Goal: Use online tool/utility: Utilize a website feature to perform a specific function

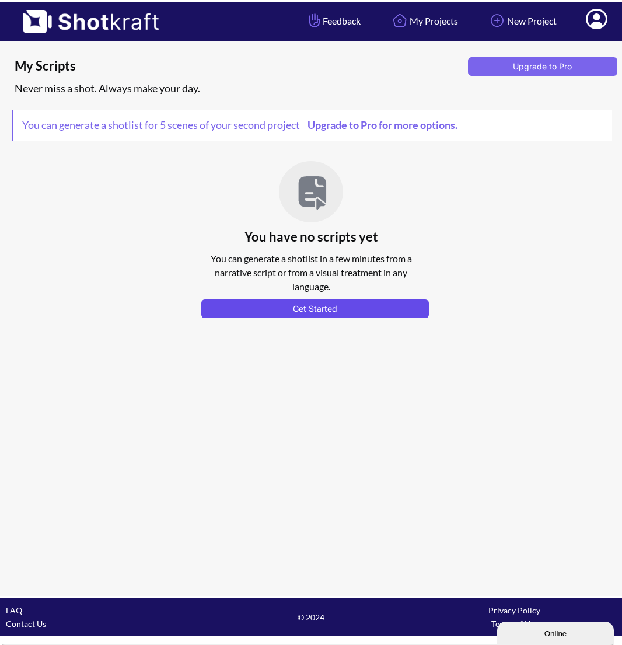
click at [267, 306] on button "Get Started" at bounding box center [315, 308] width 228 height 19
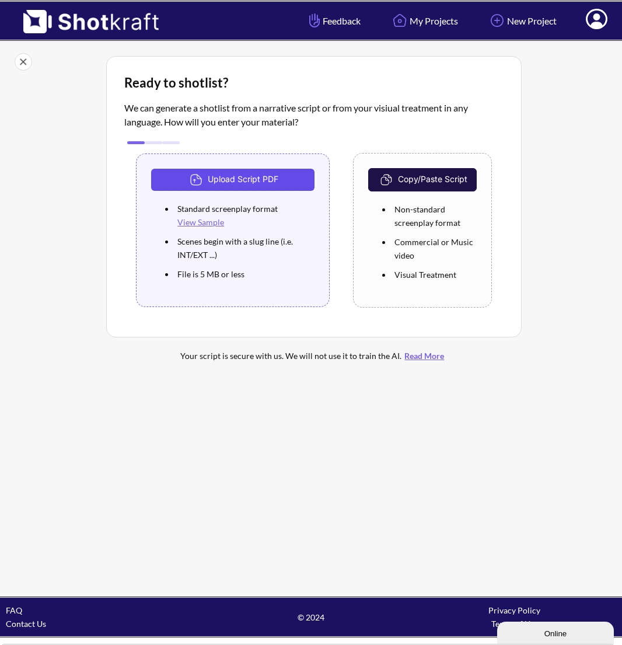
click at [250, 189] on button "Upload Script PDF" at bounding box center [232, 180] width 163 height 22
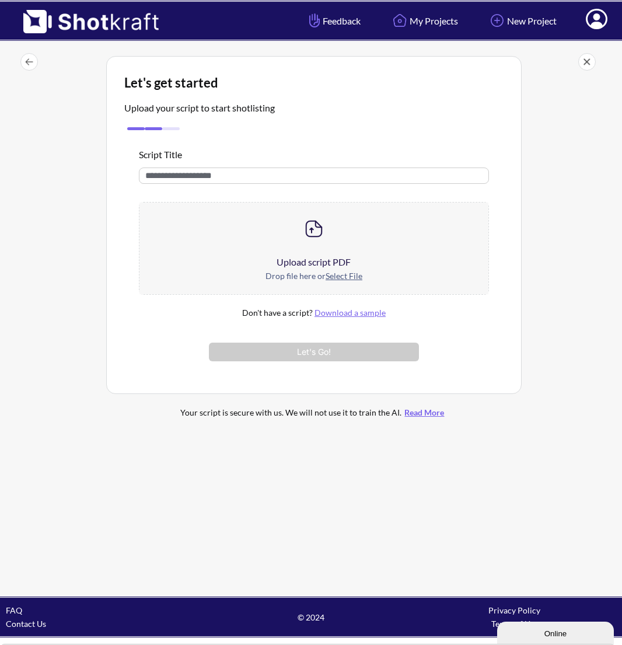
click at [342, 277] on u "Select File" at bounding box center [344, 276] width 37 height 10
click at [354, 278] on u "Select File" at bounding box center [344, 276] width 37 height 10
click at [282, 237] on div at bounding box center [313, 228] width 348 height 53
click at [221, 174] on input "text" at bounding box center [313, 175] width 349 height 16
type input "*"
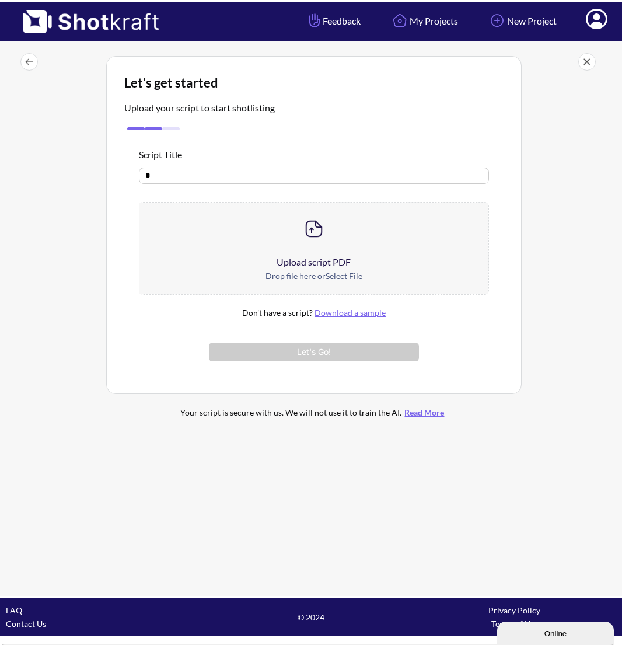
click at [239, 189] on div "Script Title * Upload script PDF Drop file here or Select File Don't have a scr…" at bounding box center [313, 254] width 379 height 243
click at [311, 263] on div "Upload script PDF" at bounding box center [313, 262] width 348 height 14
click at [347, 279] on u "Select File" at bounding box center [344, 276] width 37 height 10
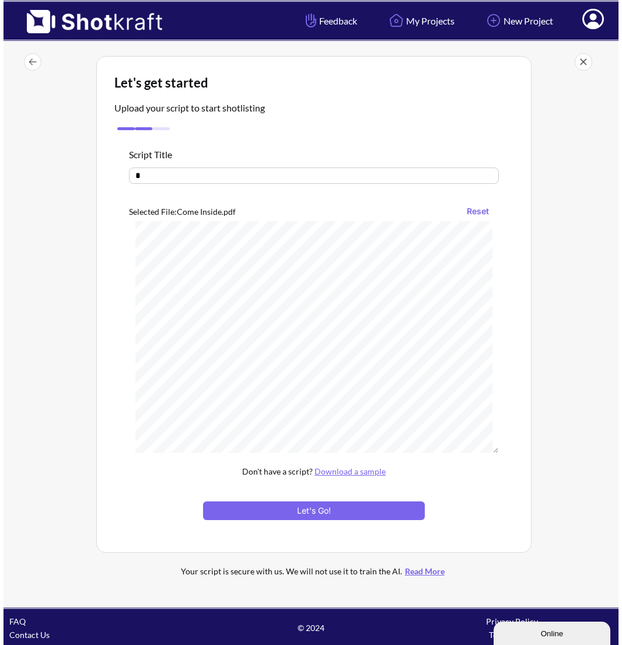
scroll to position [529, 0]
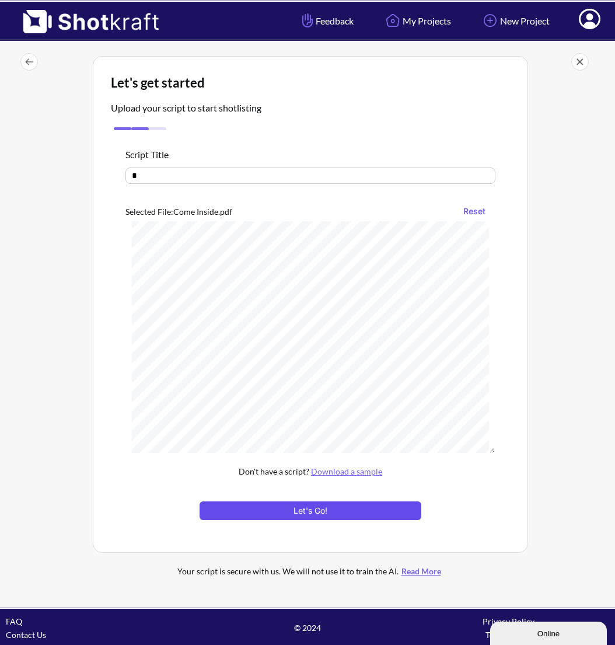
click at [369, 506] on button "Let's Go!" at bounding box center [311, 510] width 222 height 19
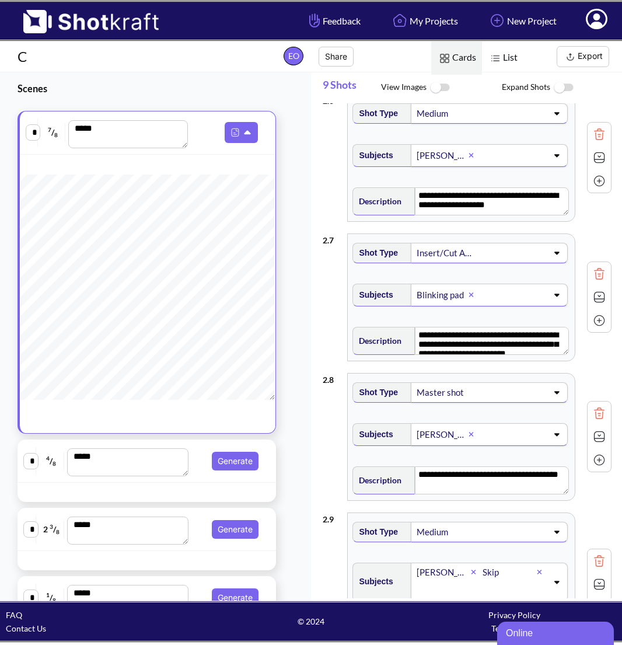
scroll to position [823, 0]
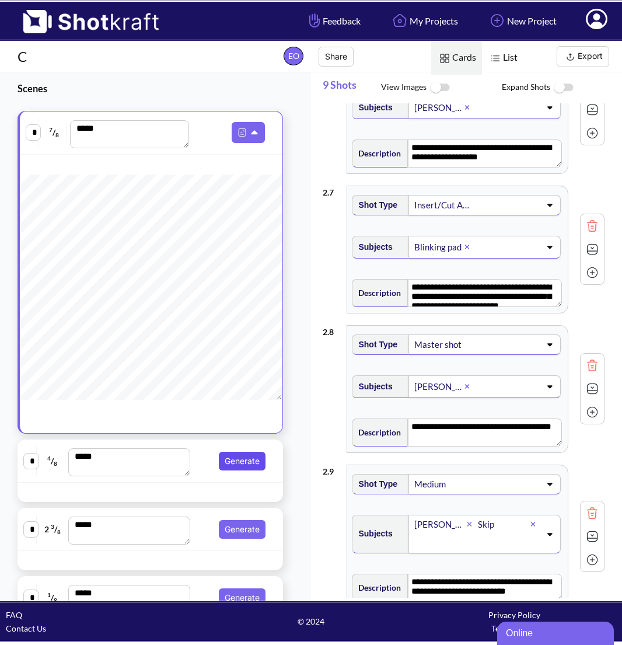
click at [244, 461] on button "Generate" at bounding box center [242, 461] width 47 height 19
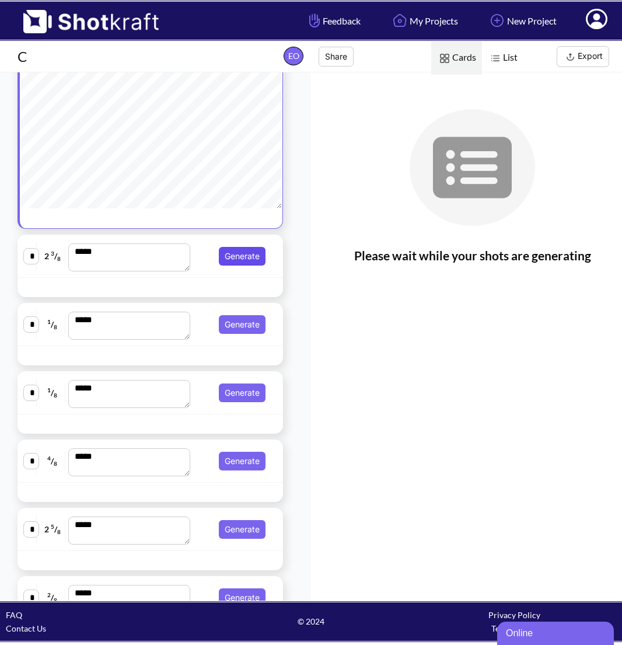
scroll to position [252, 0]
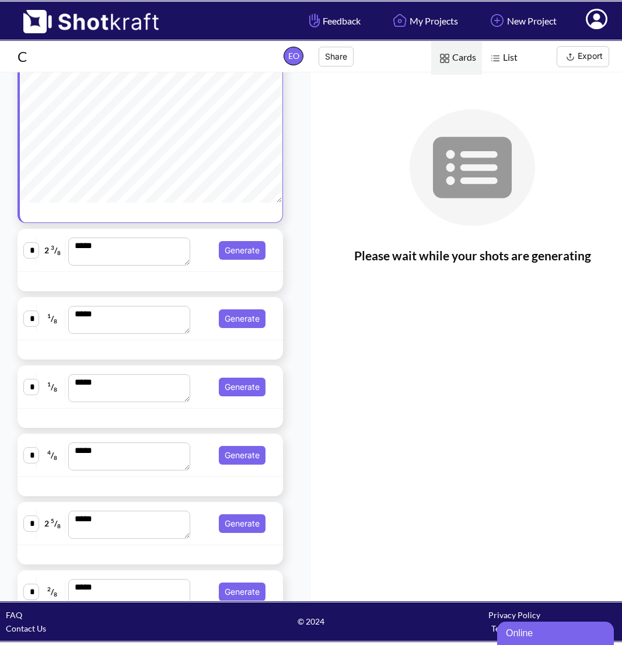
click at [190, 265] on div "* 2 3 / 8 *** Generate" at bounding box center [150, 250] width 254 height 31
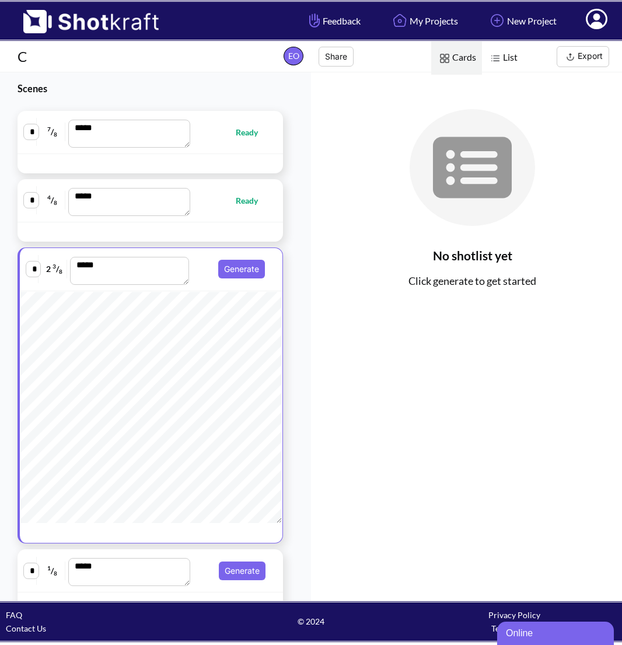
scroll to position [373, 0]
click at [231, 278] on button "Generate" at bounding box center [241, 269] width 47 height 19
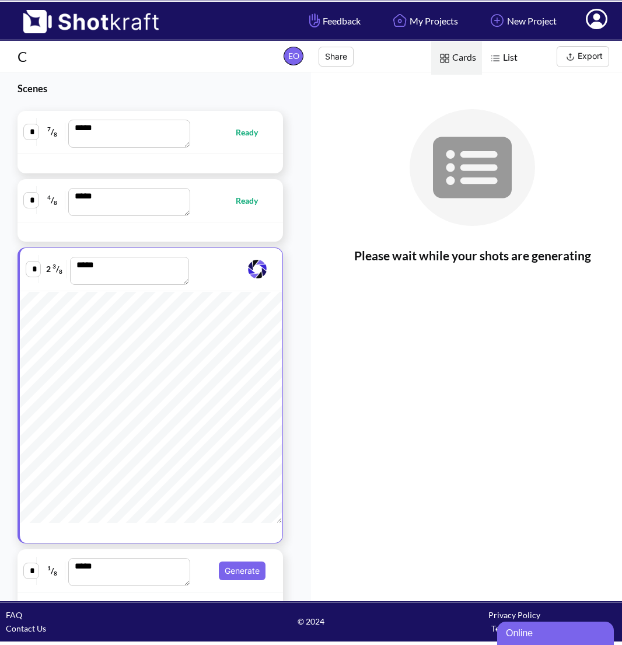
click at [508, 60] on span "List" at bounding box center [502, 57] width 41 height 33
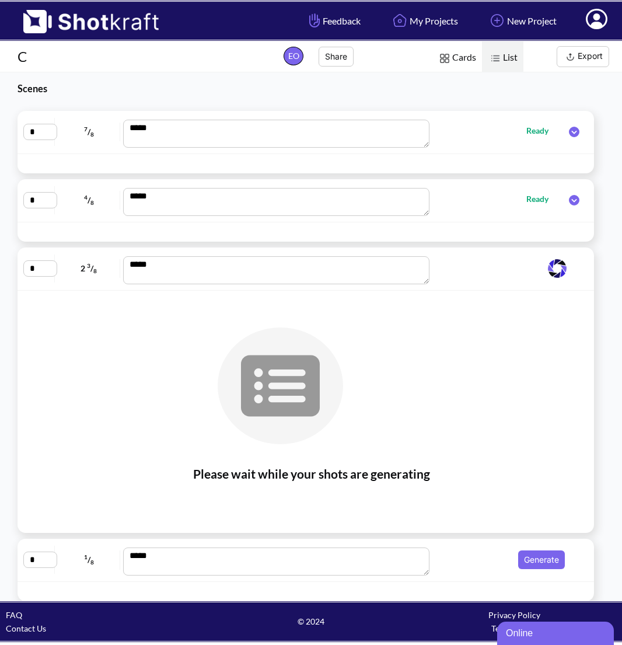
click at [459, 61] on span "Cards" at bounding box center [456, 57] width 51 height 33
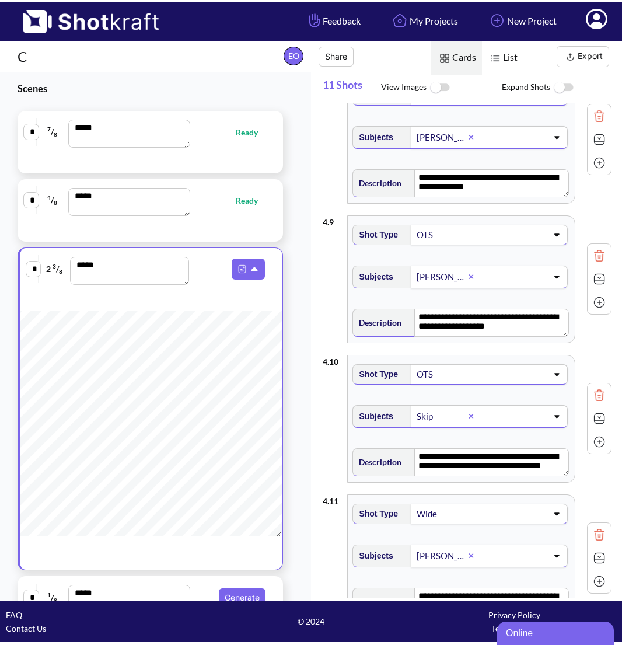
scroll to position [1117, 0]
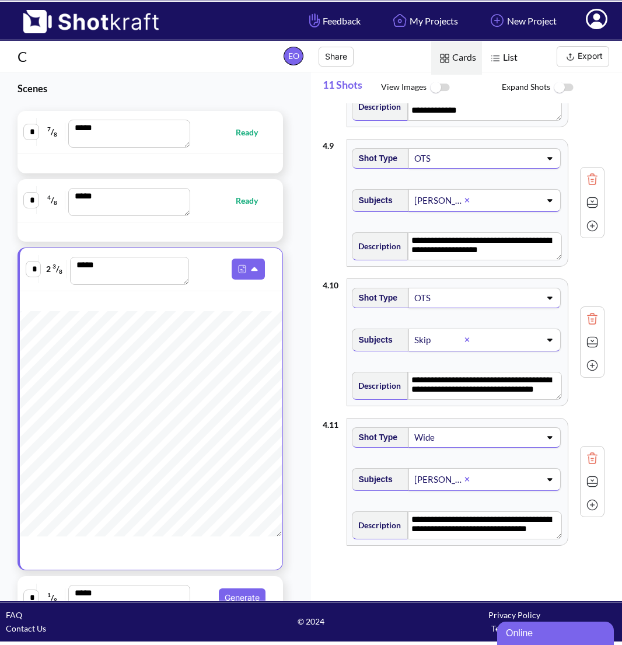
click at [562, 85] on img at bounding box center [563, 87] width 26 height 25
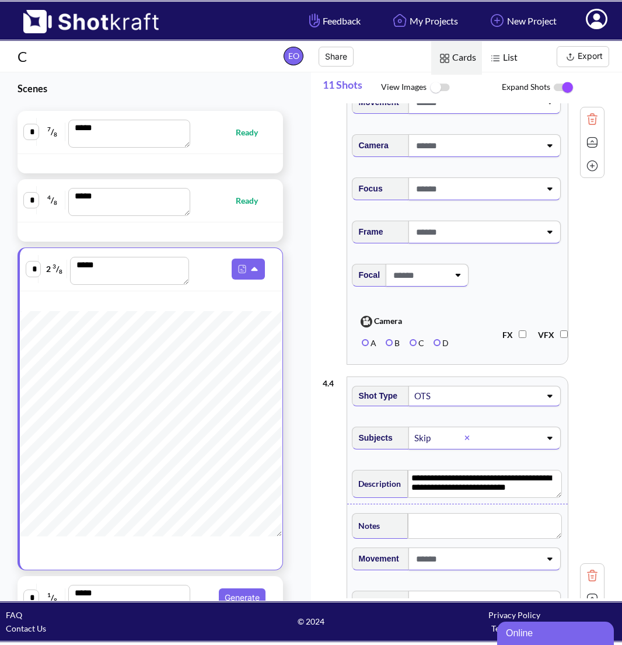
click at [562, 85] on img at bounding box center [563, 87] width 26 height 25
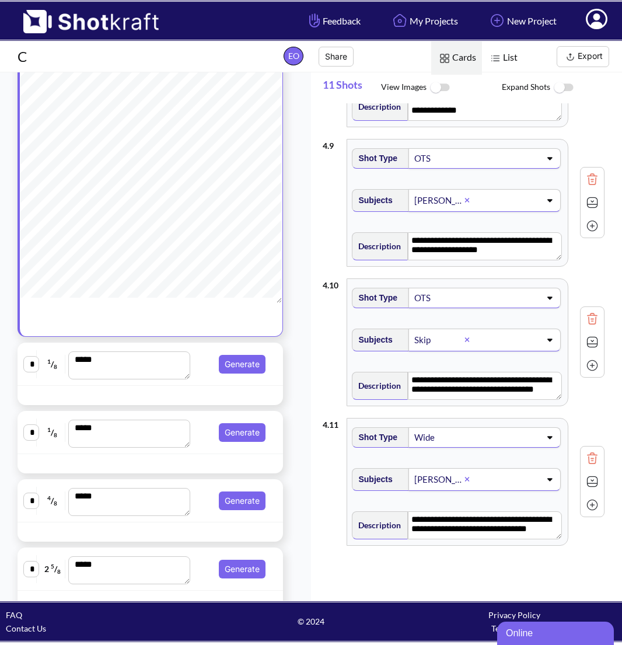
scroll to position [289, 0]
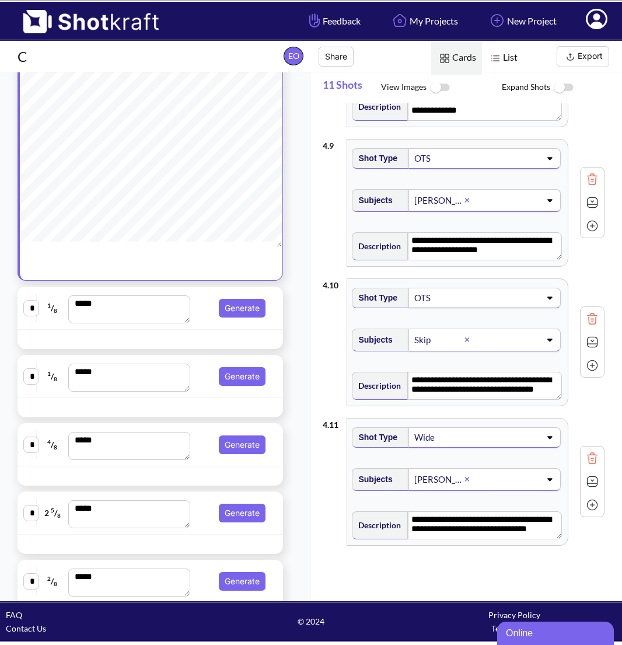
click at [197, 318] on div "* 1 / 8 *** Generate" at bounding box center [150, 307] width 254 height 31
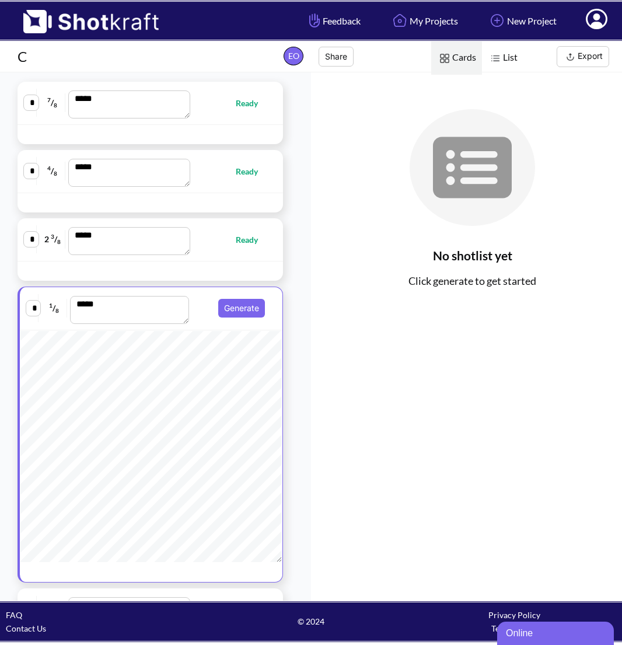
scroll to position [0, 0]
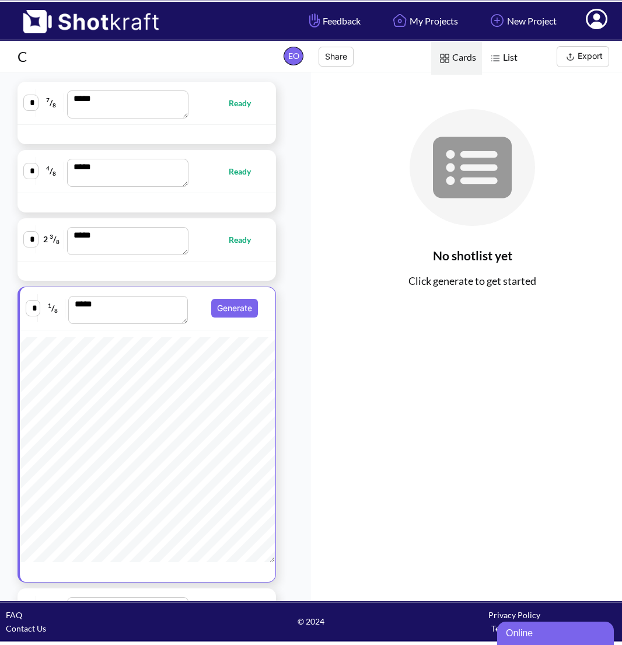
click at [222, 250] on div "* 2 3 / 8 *** Ready" at bounding box center [146, 239] width 247 height 31
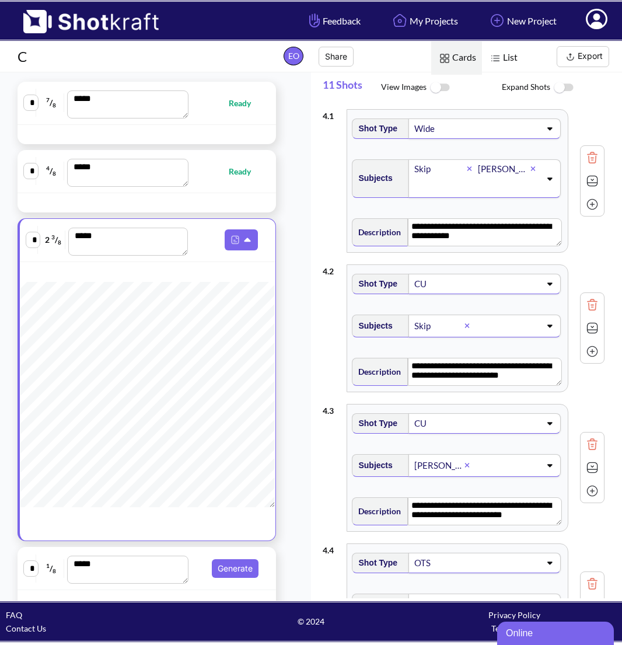
click at [223, 181] on div "* 4 / 8 *** Ready" at bounding box center [146, 171] width 247 height 31
type textarea "**********"
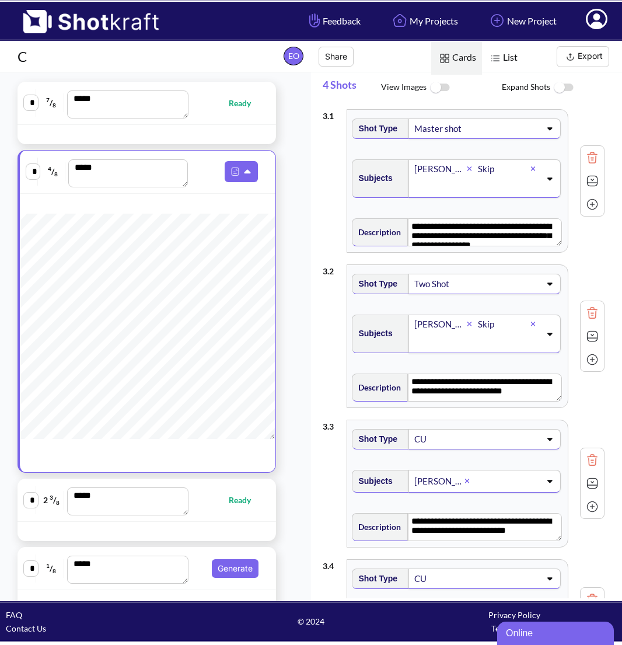
click at [218, 110] on div "* 7 / 8 *** Ready" at bounding box center [146, 103] width 247 height 31
type textarea "**********"
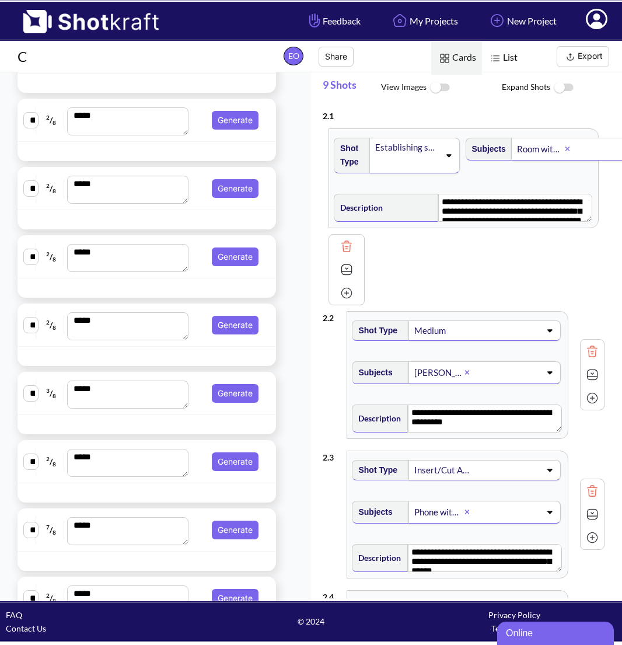
scroll to position [1016, 0]
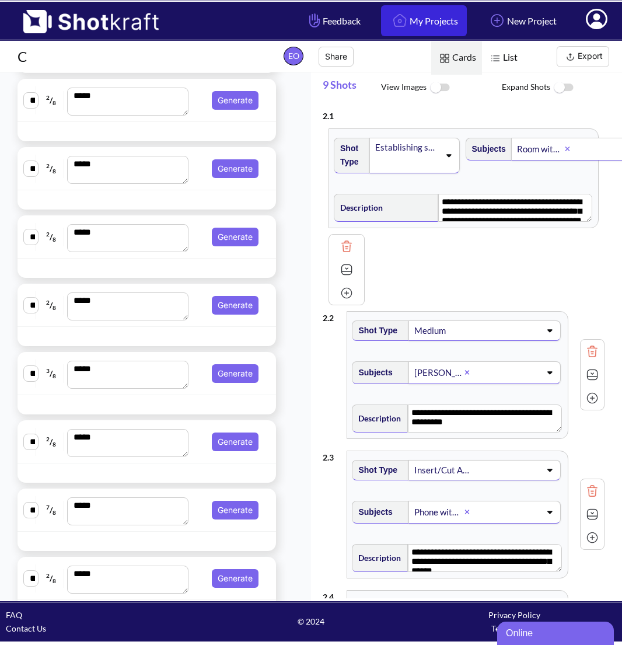
click at [443, 25] on link "My Projects" at bounding box center [424, 20] width 86 height 31
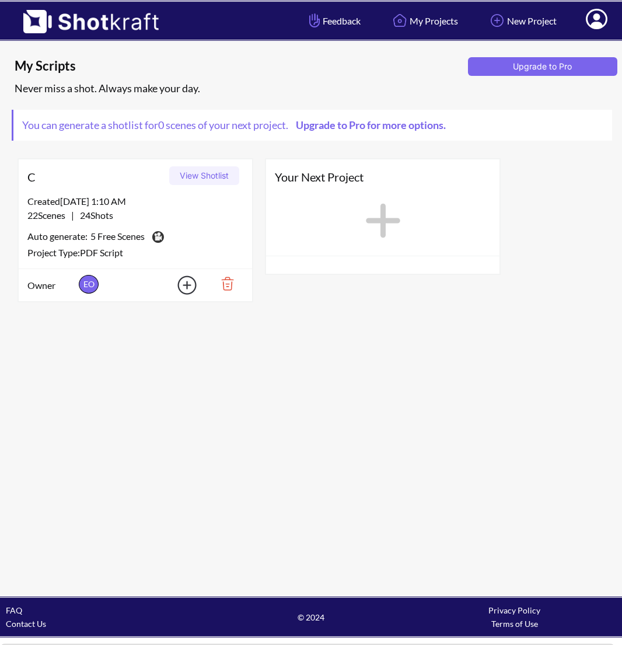
click at [236, 283] on img at bounding box center [223, 284] width 40 height 20
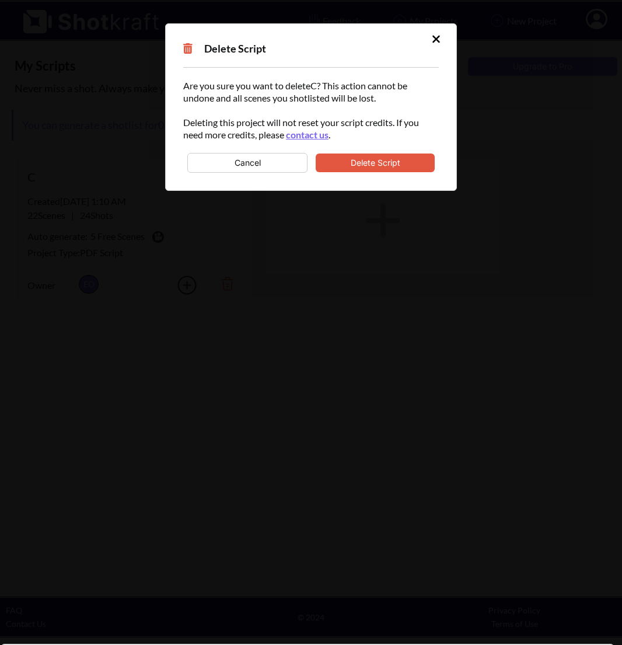
click at [360, 157] on button "Delete Script" at bounding box center [375, 162] width 119 height 19
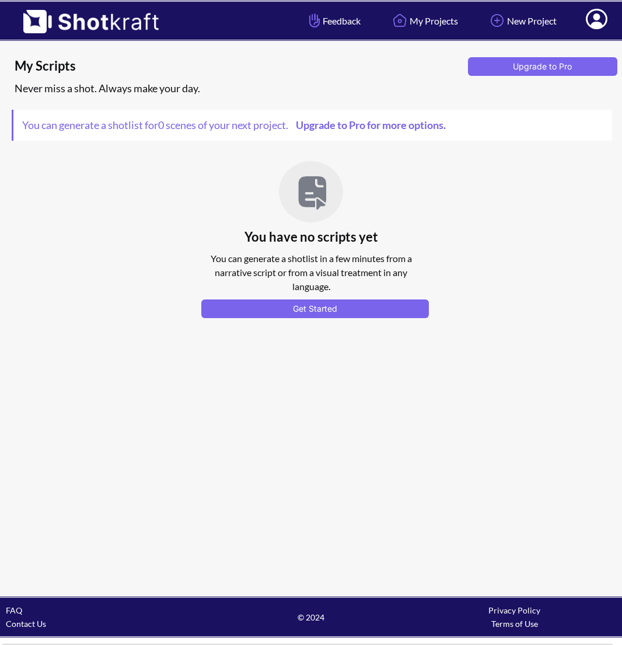
click at [594, 26] on icon at bounding box center [596, 20] width 12 height 14
click at [569, 44] on link "My Profile" at bounding box center [564, 42] width 97 height 19
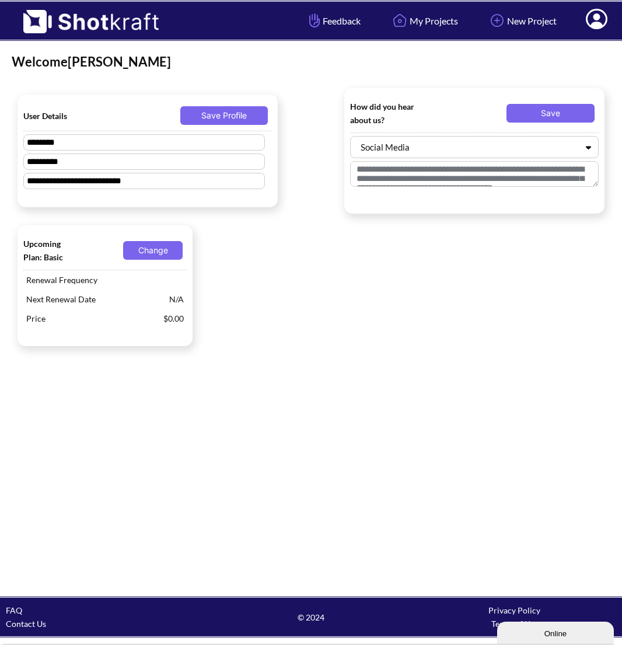
click at [586, 19] on icon at bounding box center [597, 19] width 22 height 20
click at [538, 58] on link "Log Out" at bounding box center [564, 61] width 97 height 19
